Goal: Task Accomplishment & Management: Manage account settings

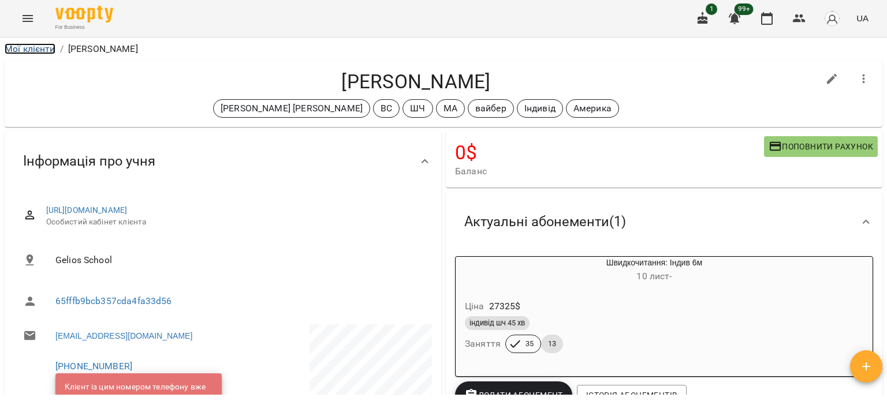
click at [39, 50] on link "Мої клієнти" at bounding box center [30, 48] width 51 height 11
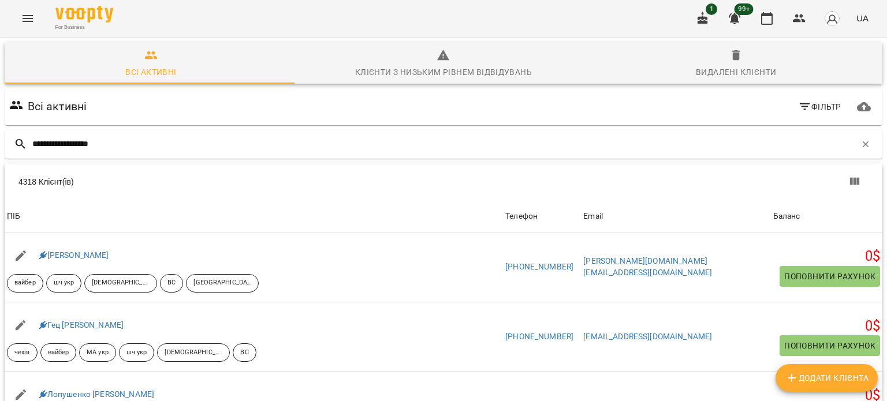
type input "**********"
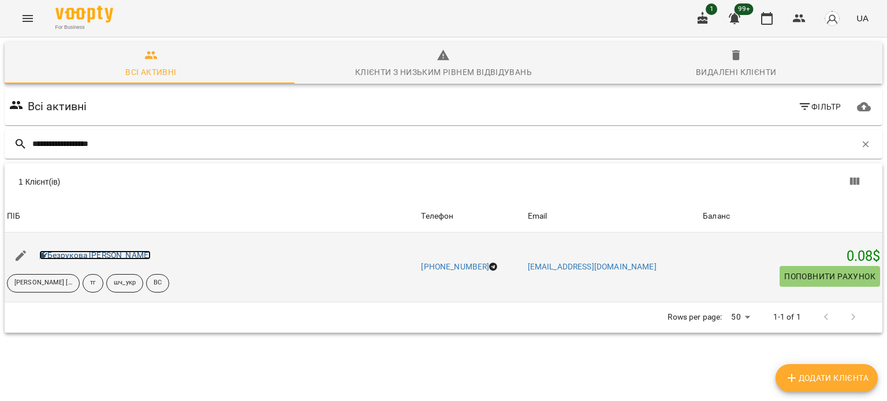
click at [114, 253] on link "Безрукова [PERSON_NAME]" at bounding box center [95, 255] width 112 height 9
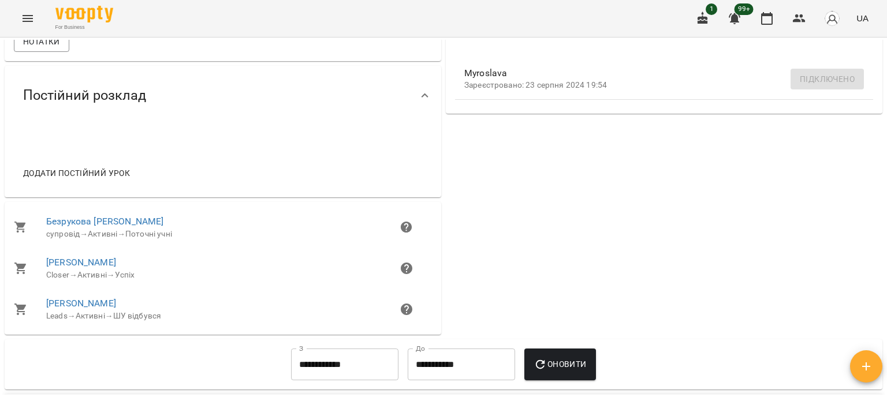
scroll to position [175, 0]
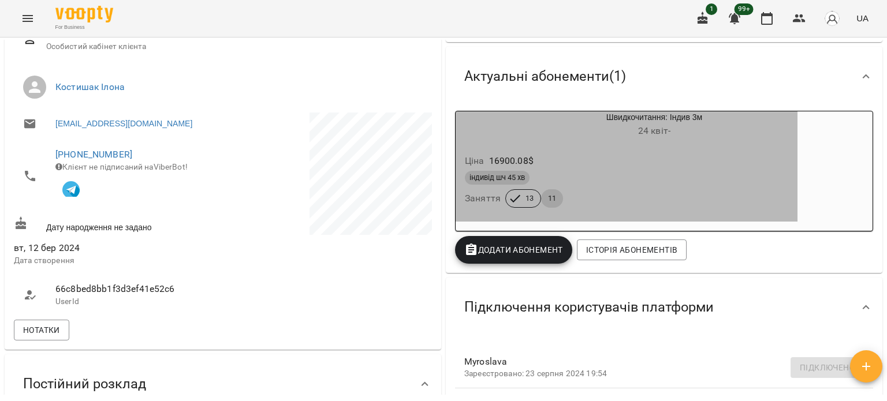
click at [590, 175] on div "індивід шч 45 хв" at bounding box center [626, 178] width 323 height 14
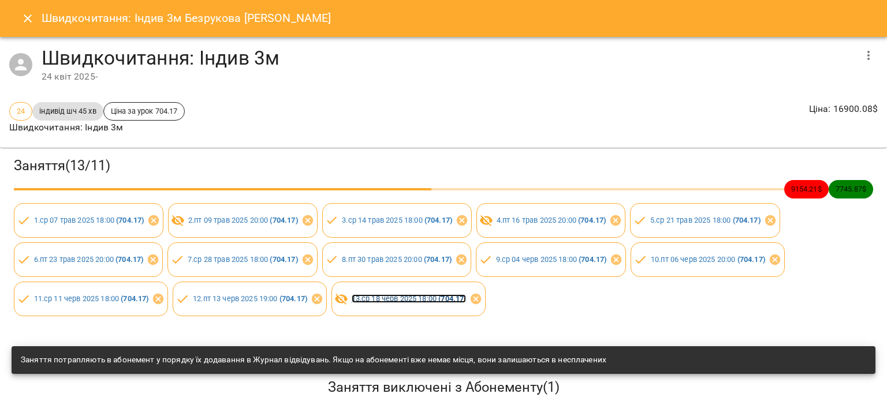
click at [425, 297] on link "13 . ср 18 черв 2025 18:00 ( 704.17 )" at bounding box center [409, 298] width 115 height 9
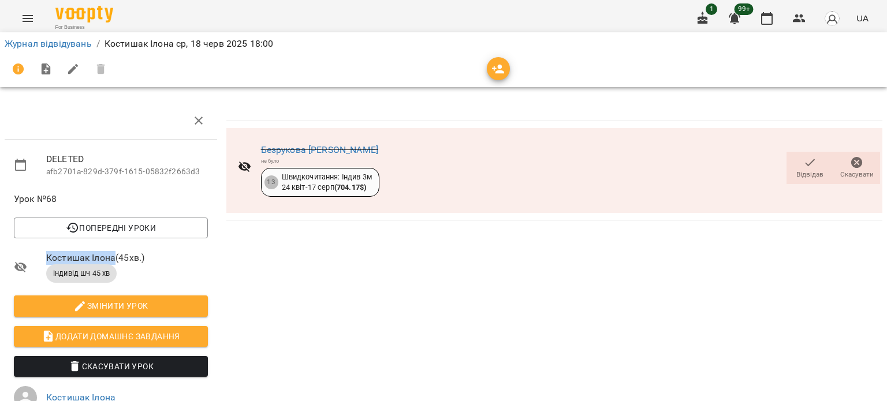
drag, startPoint x: 48, startPoint y: 260, endPoint x: 116, endPoint y: 260, distance: 67.5
click at [116, 260] on span "[PERSON_NAME] Ілона ( 45 хв. )" at bounding box center [127, 258] width 162 height 14
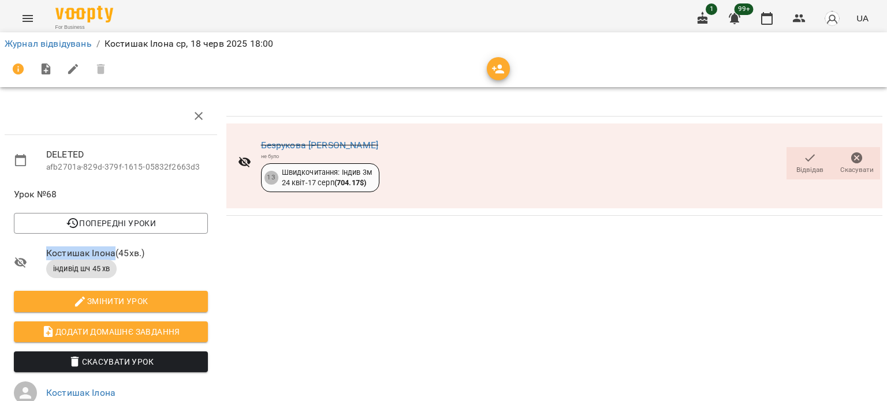
scroll to position [168, 0]
click at [35, 46] on link "Журнал відвідувань" at bounding box center [48, 43] width 87 height 11
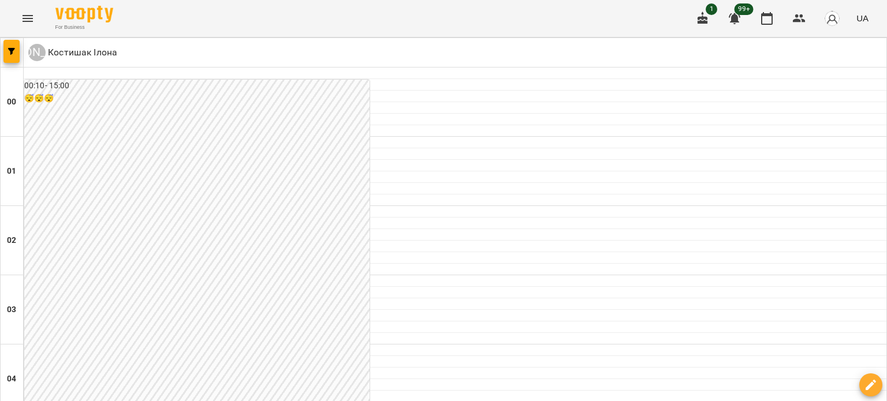
scroll to position [1405, 0]
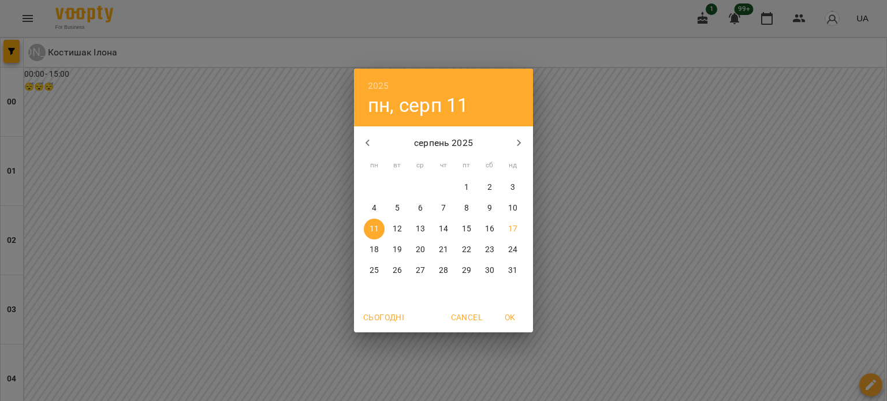
click at [376, 257] on button "18" at bounding box center [374, 250] width 21 height 21
type input "**********"
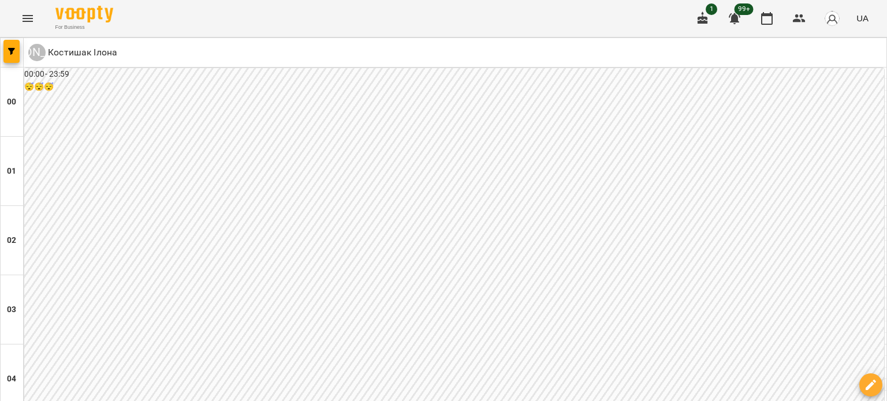
drag, startPoint x: 0, startPoint y: 0, endPoint x: 6, endPoint y: 46, distance: 46.0
click at [6, 46] on button "button" at bounding box center [11, 51] width 16 height 23
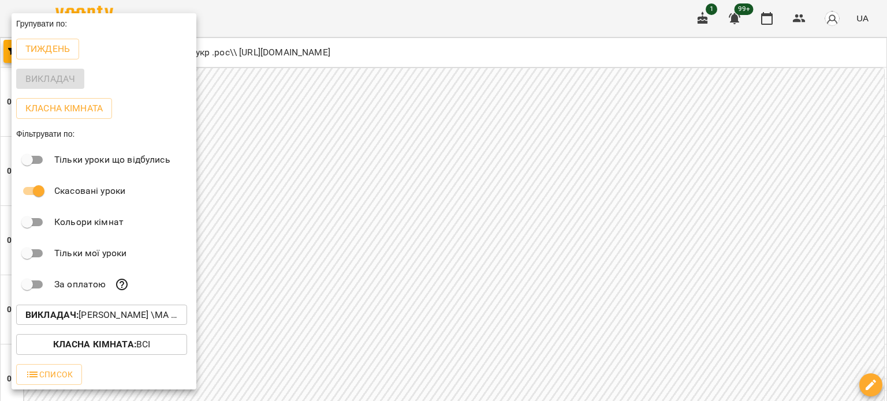
click at [141, 318] on p "Викладач : Гусак Олена Армаїсівна \МА укр .рос\ШЧ укр .рос\\ https://us06web.zo…" at bounding box center [101, 315] width 152 height 14
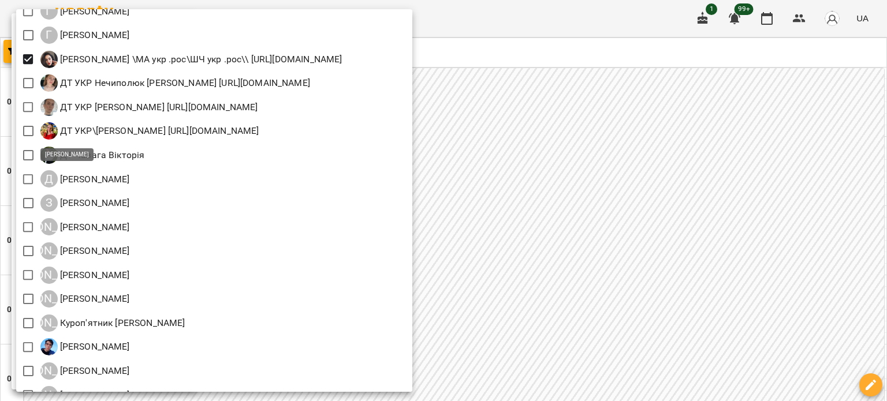
scroll to position [635, 0]
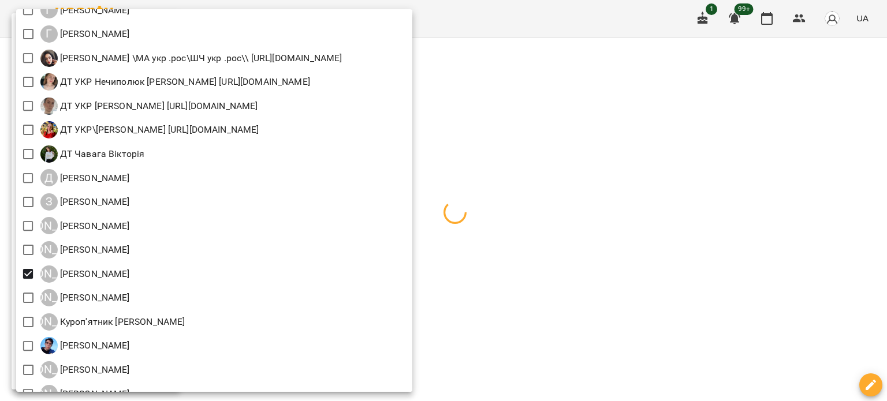
click at [810, 156] on div at bounding box center [443, 200] width 887 height 401
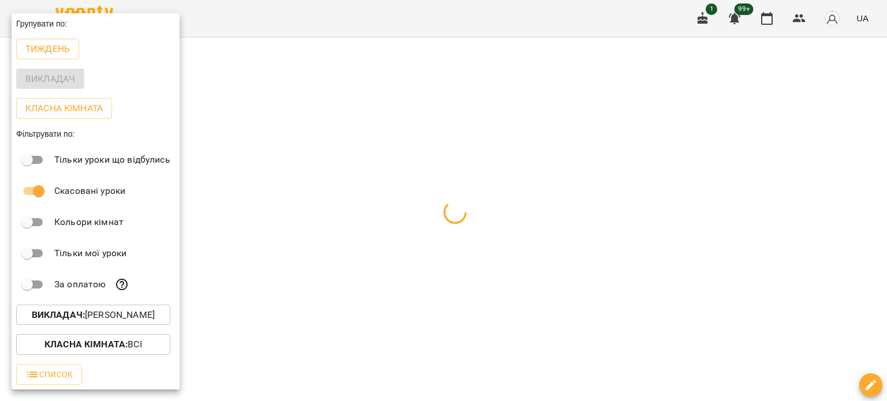
click at [510, 99] on div at bounding box center [443, 200] width 887 height 401
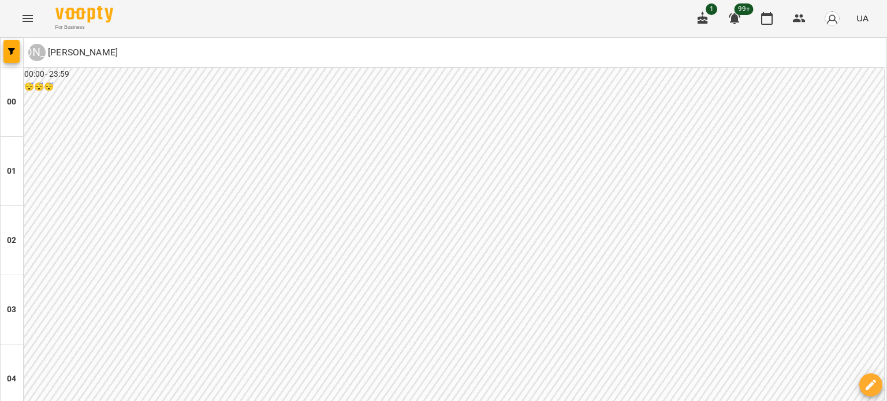
scroll to position [1405, 0]
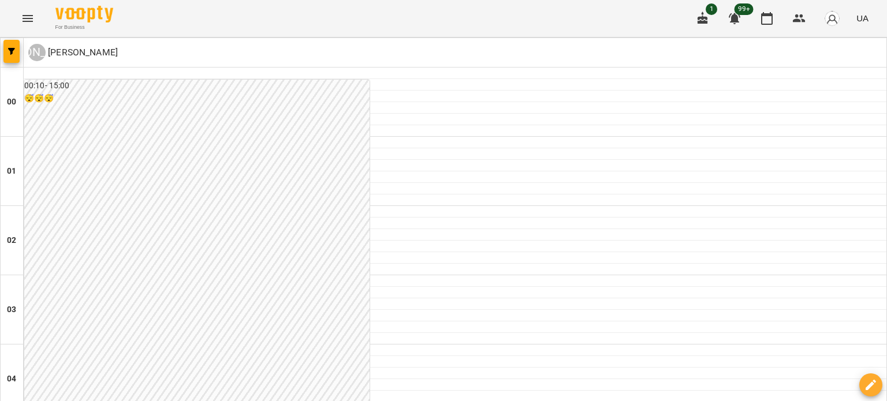
scroll to position [981, 0]
click at [11, 50] on icon "button" at bounding box center [11, 51] width 7 height 7
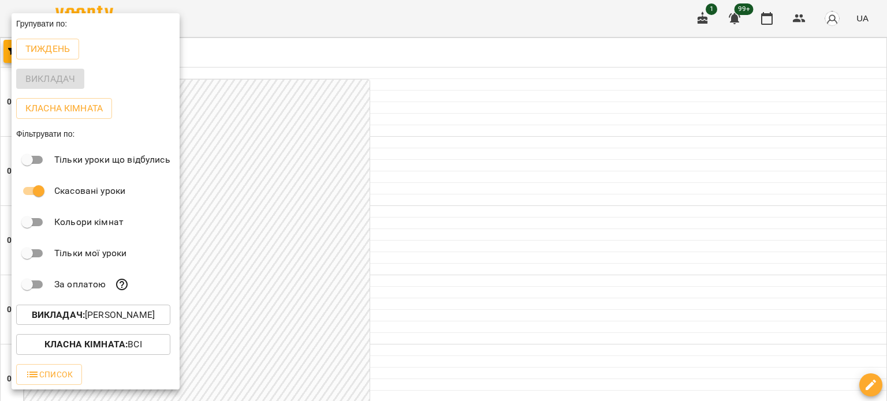
click at [119, 323] on button "Викладач : Костишак Ілона" at bounding box center [93, 315] width 154 height 21
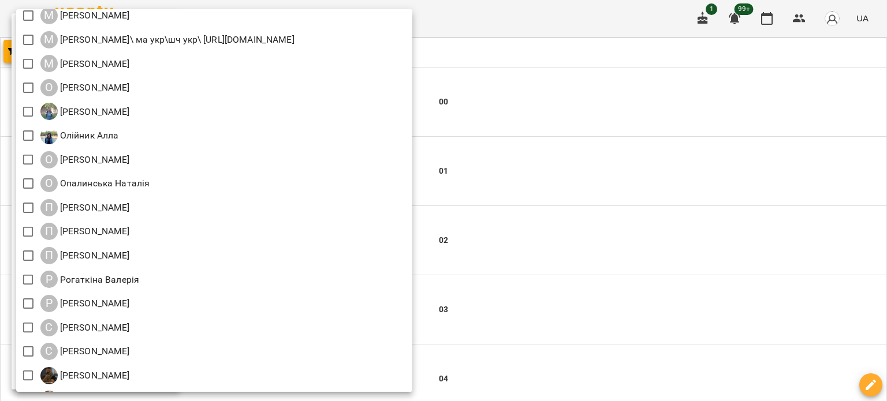
scroll to position [1126, 0]
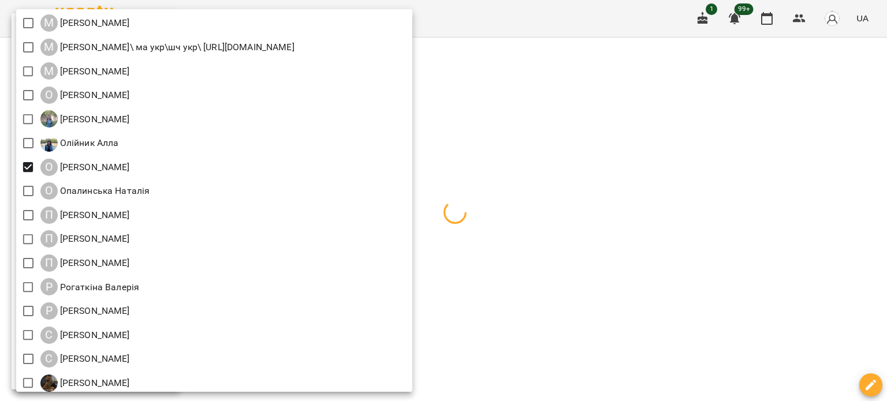
click at [686, 103] on div at bounding box center [443, 200] width 887 height 401
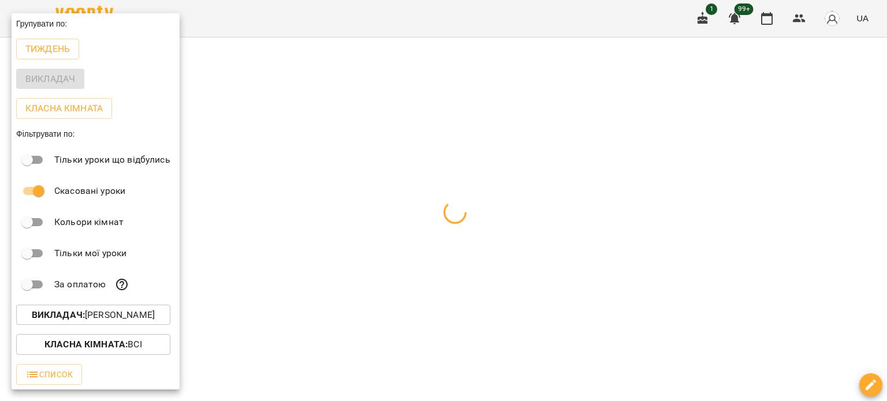
click at [814, 168] on div at bounding box center [443, 200] width 887 height 401
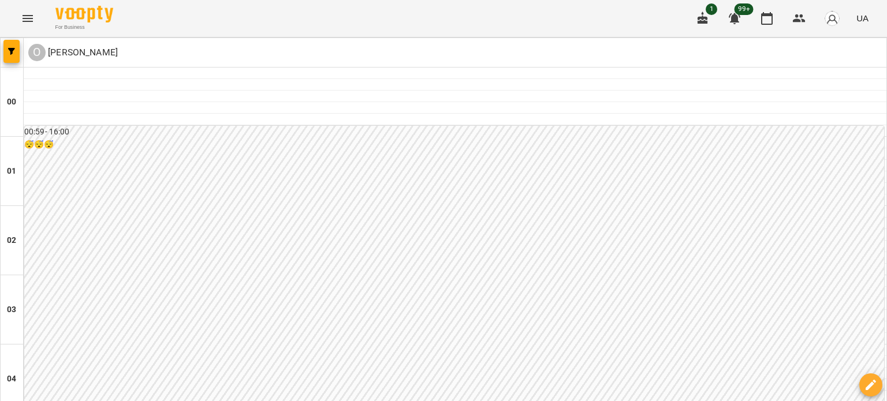
scroll to position [635, 0]
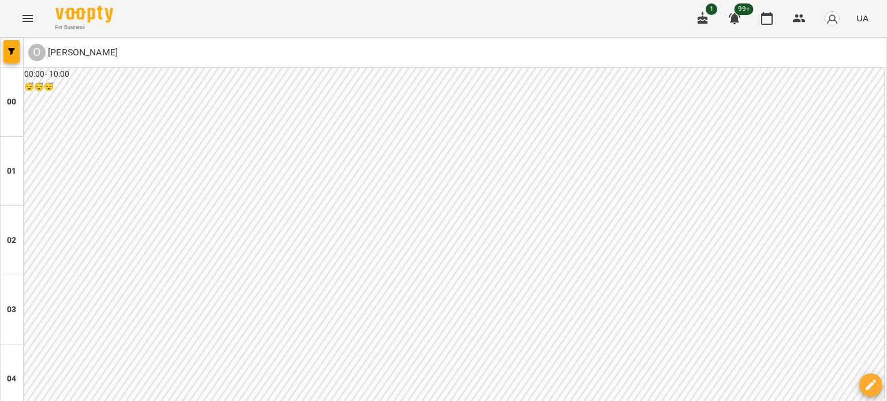
scroll to position [1328, 0]
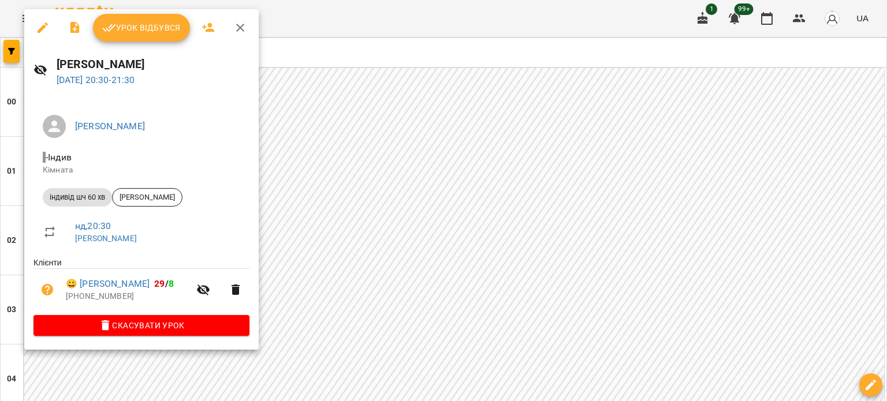
click at [406, 120] on div at bounding box center [443, 200] width 887 height 401
